Goal: Find specific page/section: Find specific page/section

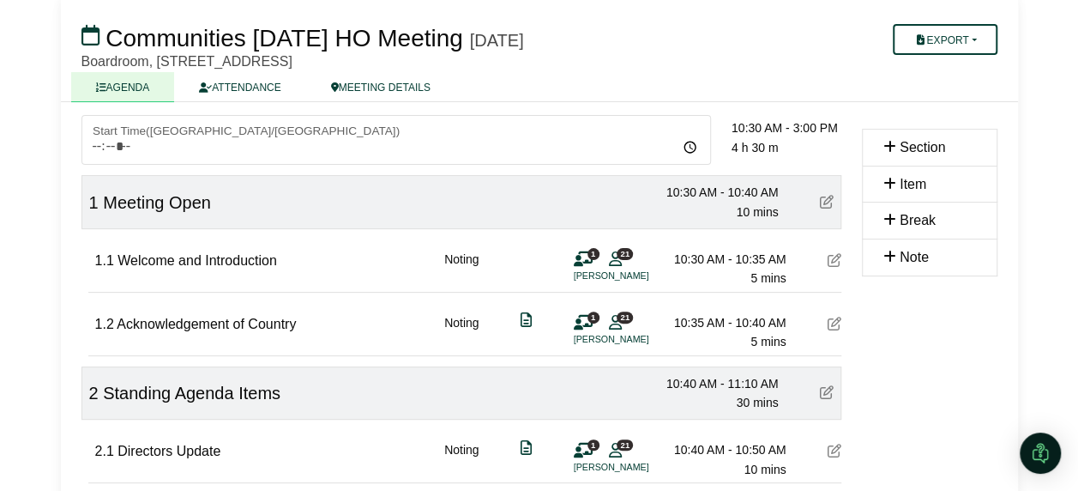
scroll to position [179, 0]
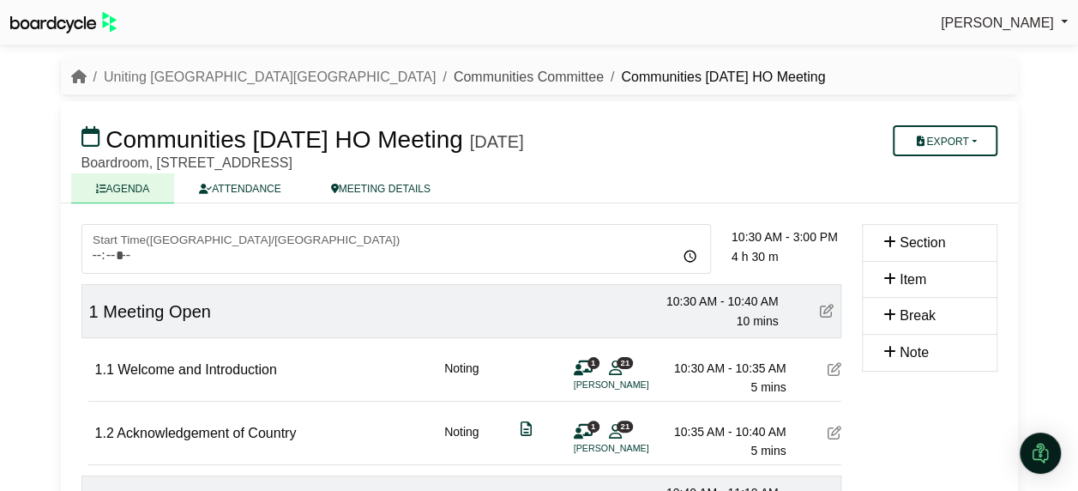
click at [454, 70] on link "Communities Committee" at bounding box center [529, 76] width 150 height 15
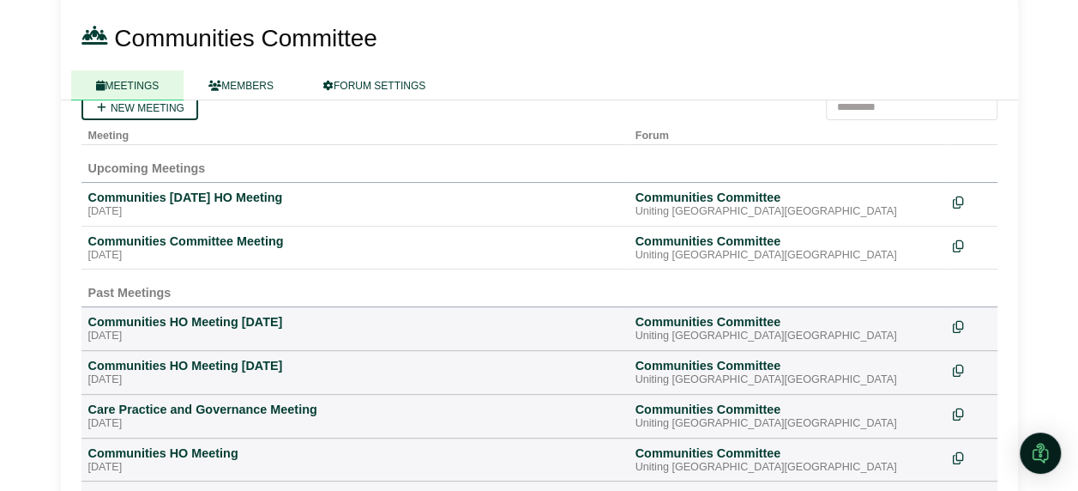
scroll to position [70, 0]
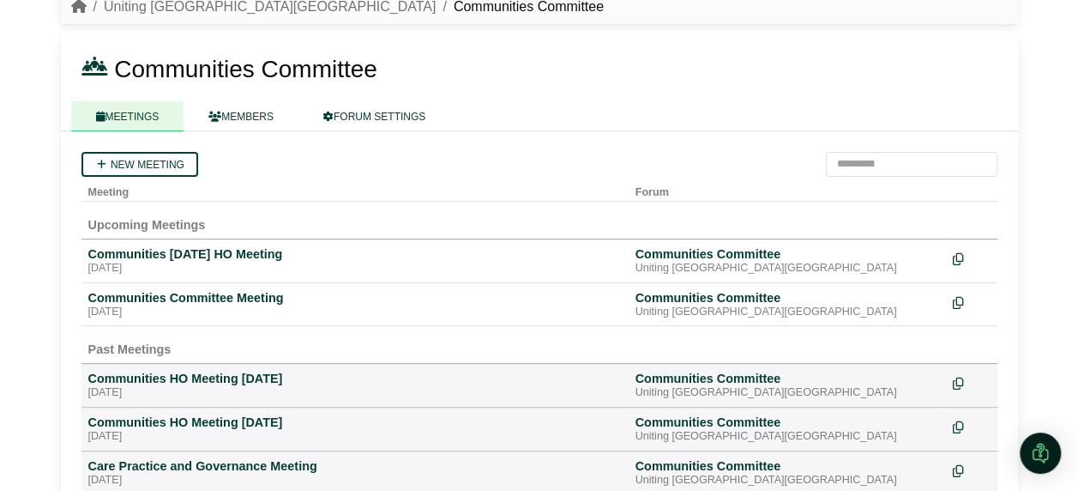
click at [180, 297] on div "Communities Committee Meeting" at bounding box center [355, 297] width 534 height 15
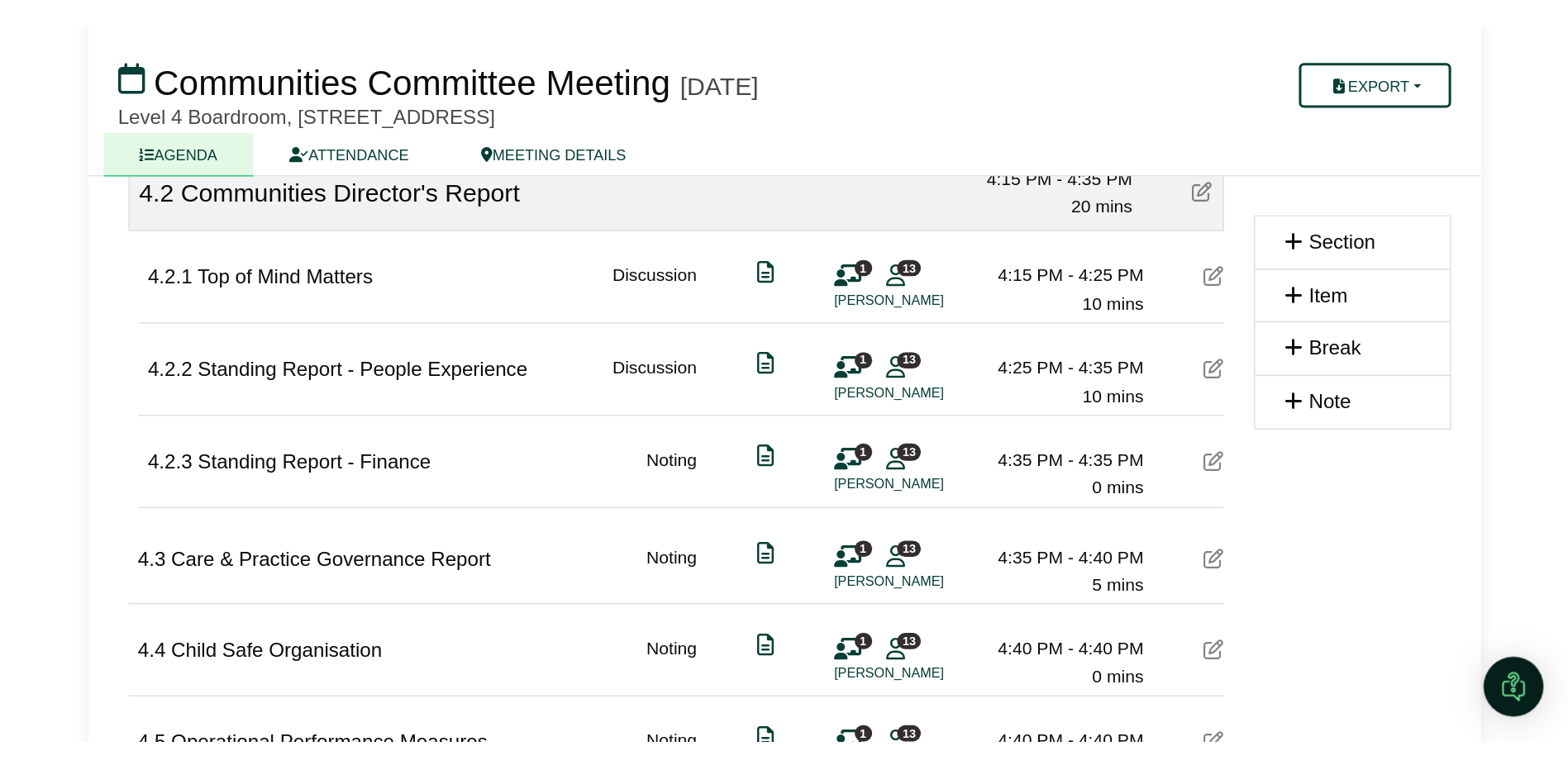
scroll to position [1295, 0]
